Goal: Information Seeking & Learning: Understand process/instructions

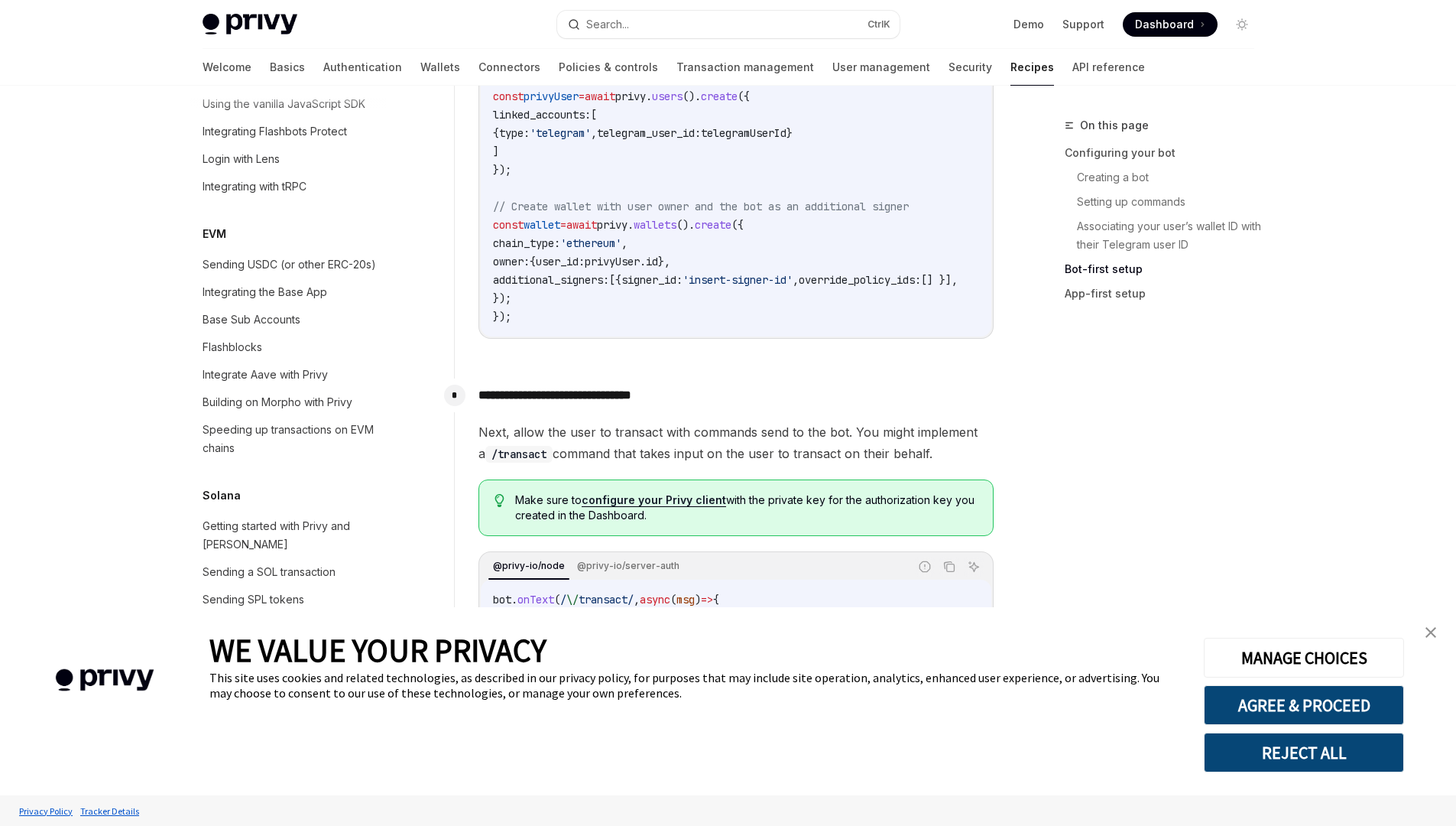
scroll to position [2120, 0]
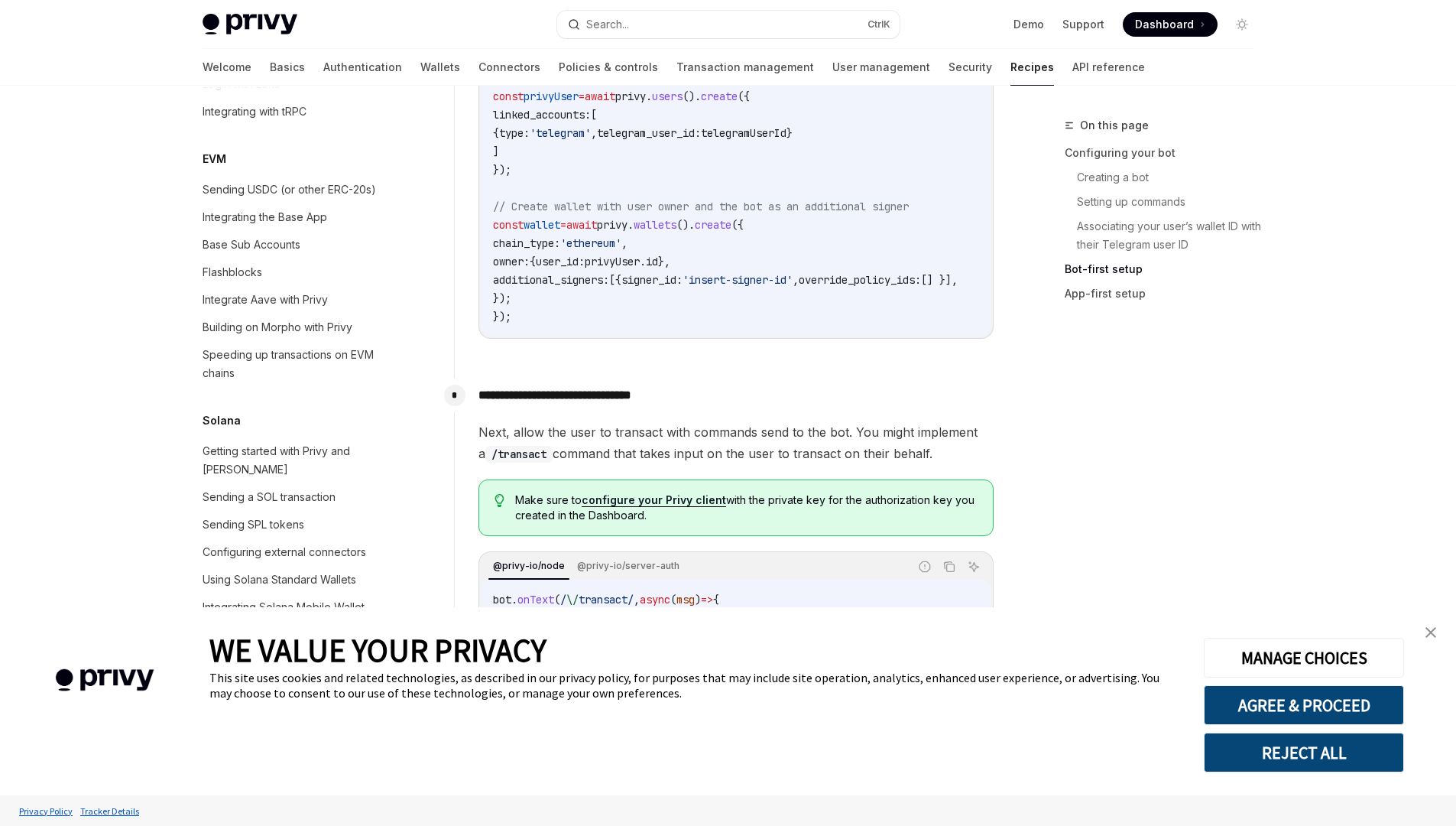
click at [282, 309] on div "Integrate Aave with Privy" at bounding box center [265, 299] width 125 height 18
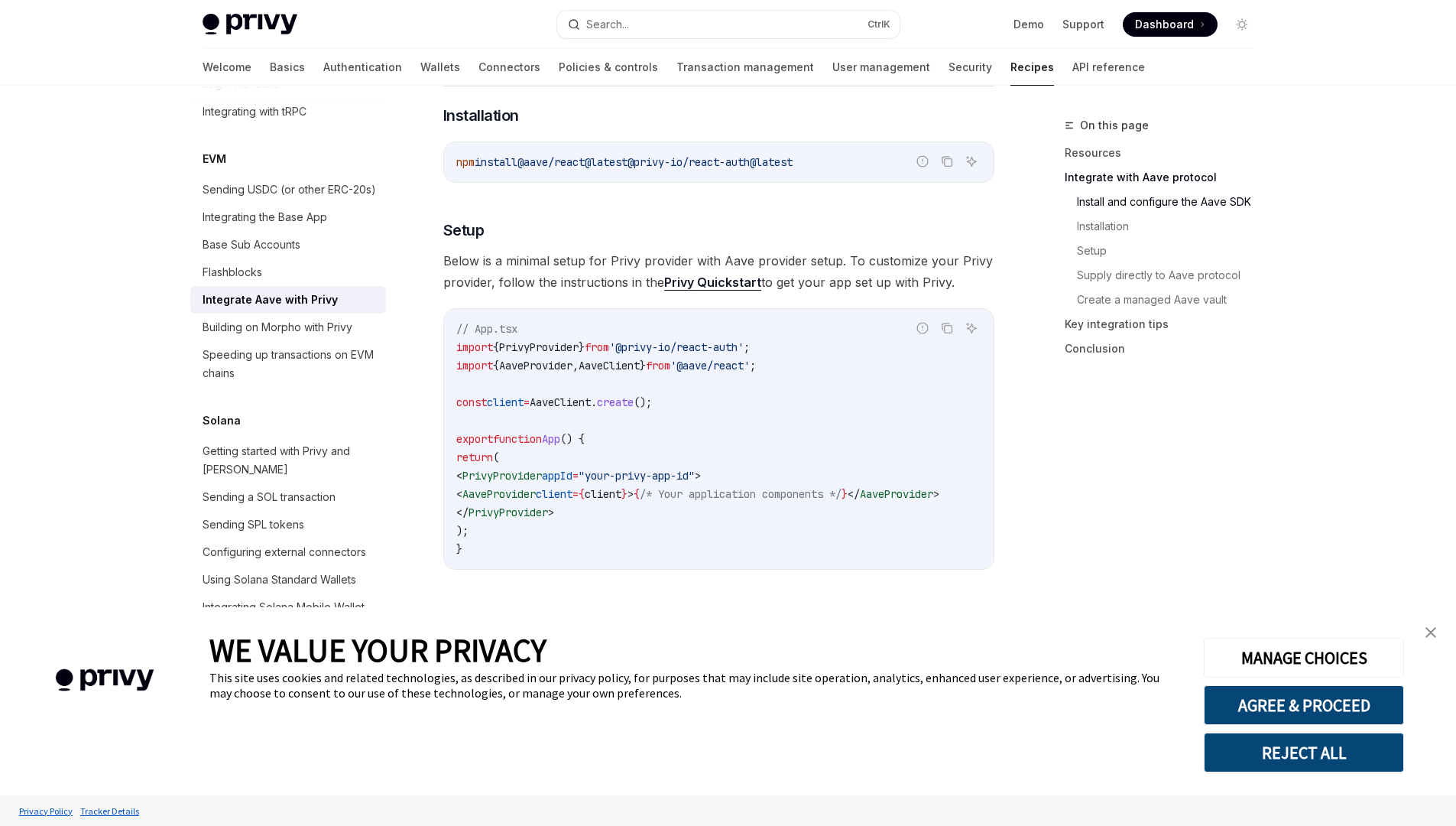
scroll to position [918, 0]
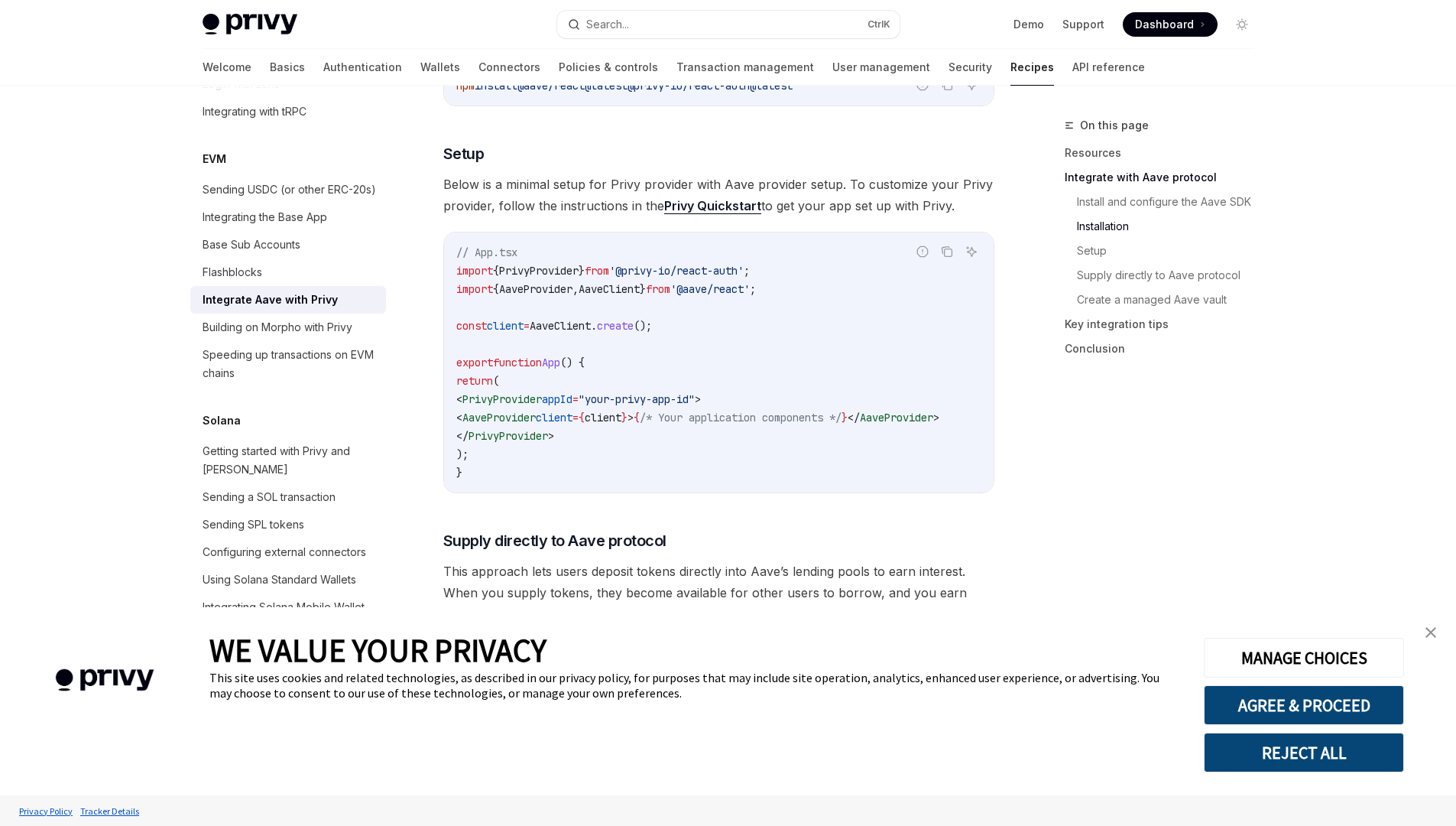
click at [284, 318] on div "Building on Morpho with Privy" at bounding box center [277, 327] width 150 height 18
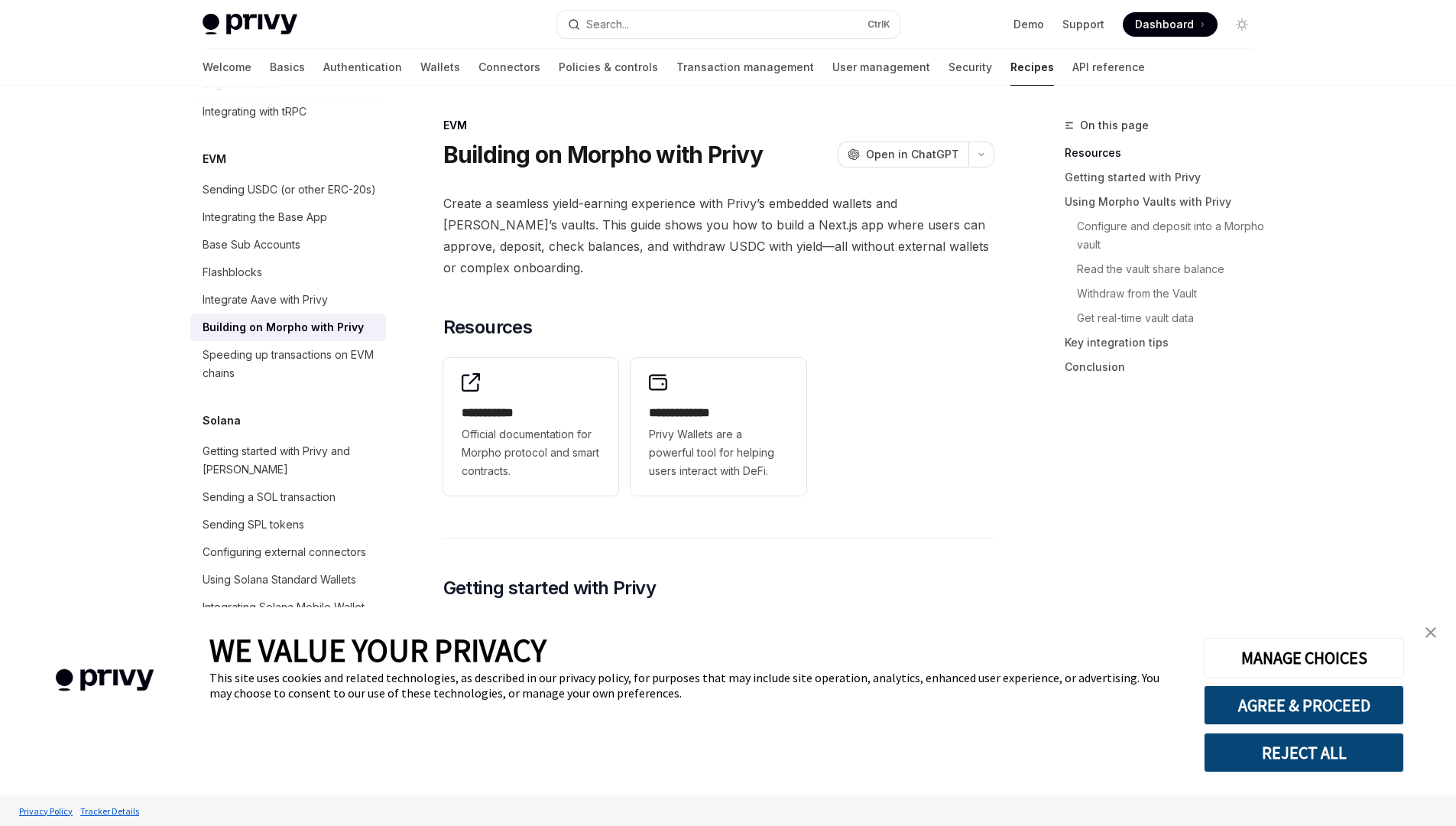
click at [1073, 70] on link "API reference" at bounding box center [1109, 67] width 73 height 37
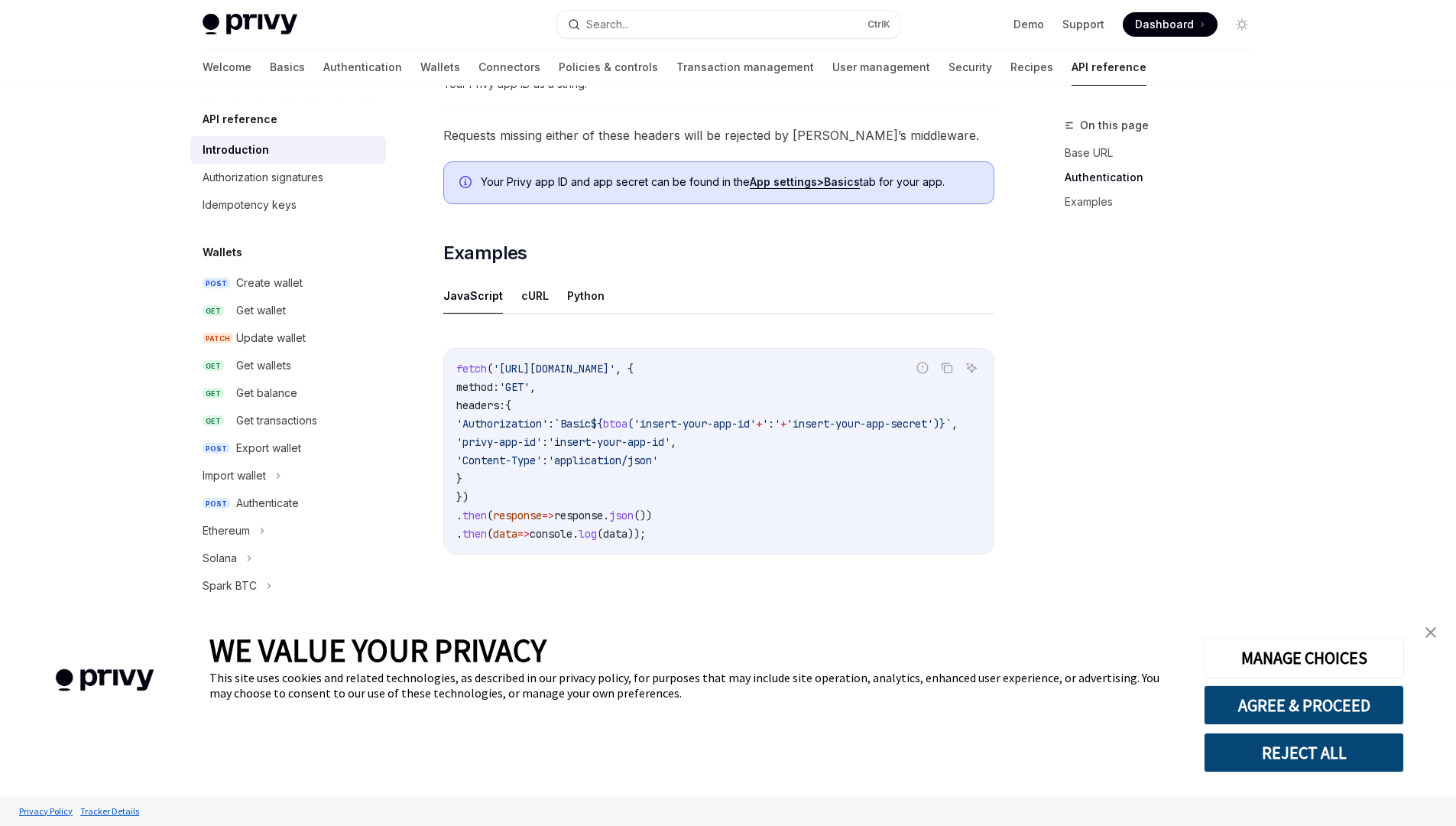
scroll to position [782, 0]
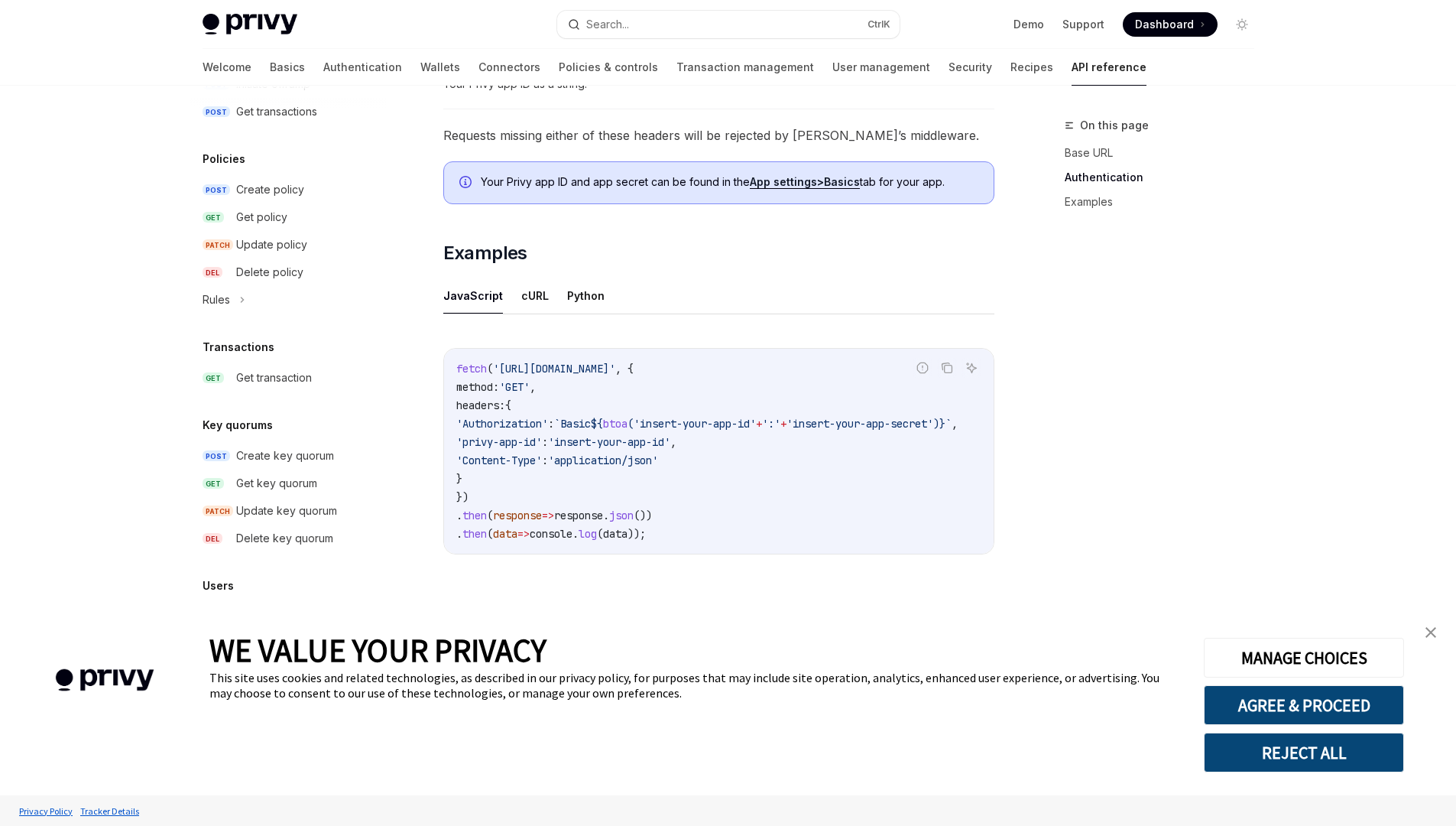
click at [267, 724] on div "WE VALUE YOUR PRIVACY This site uses cookies and related technologies, as descr…" at bounding box center [695, 701] width 971 height 188
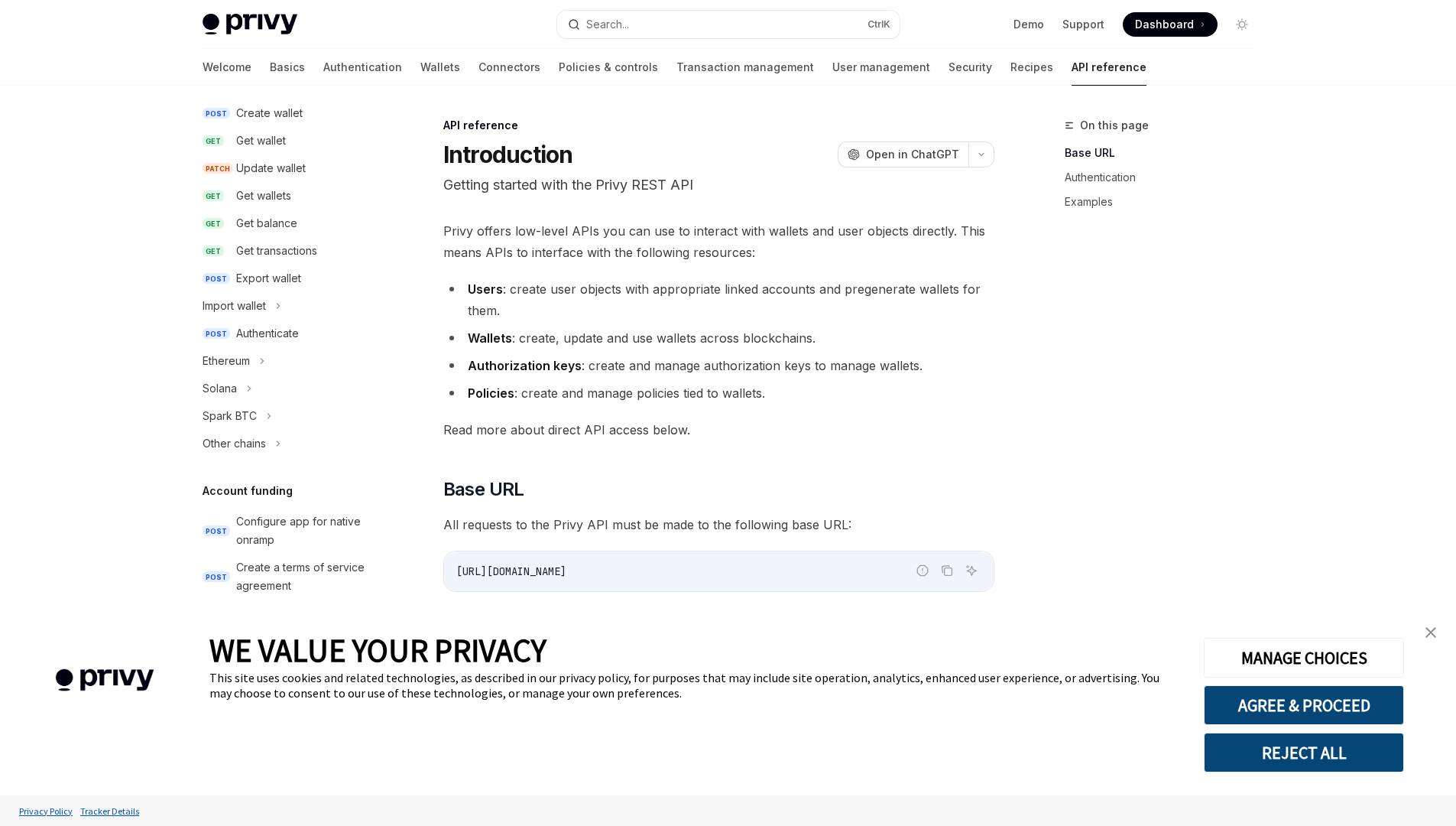
scroll to position [0, 0]
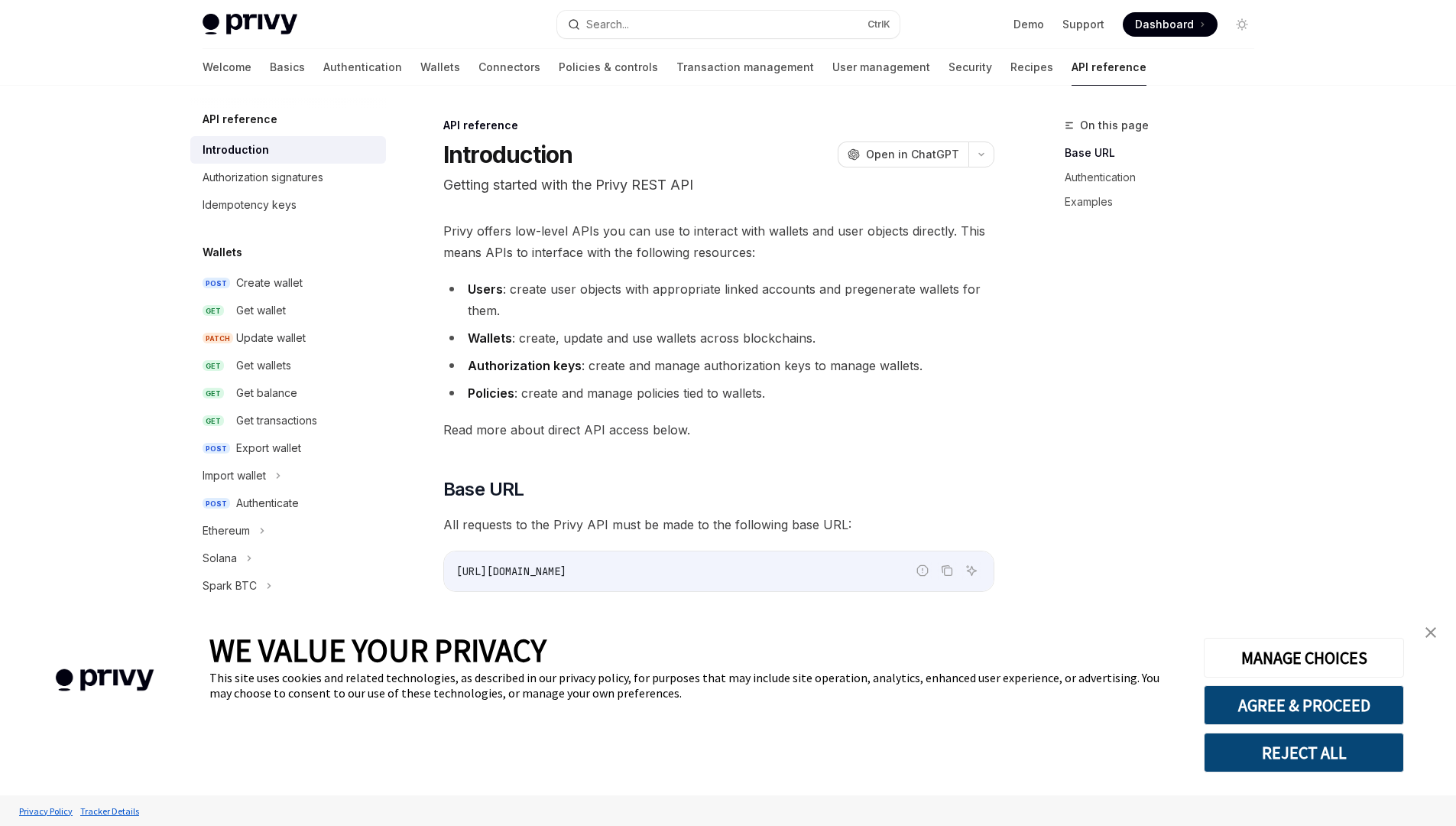
click at [289, 179] on div "Authorization signatures" at bounding box center [263, 177] width 121 height 18
type textarea "*"
